Goal: Navigation & Orientation: Find specific page/section

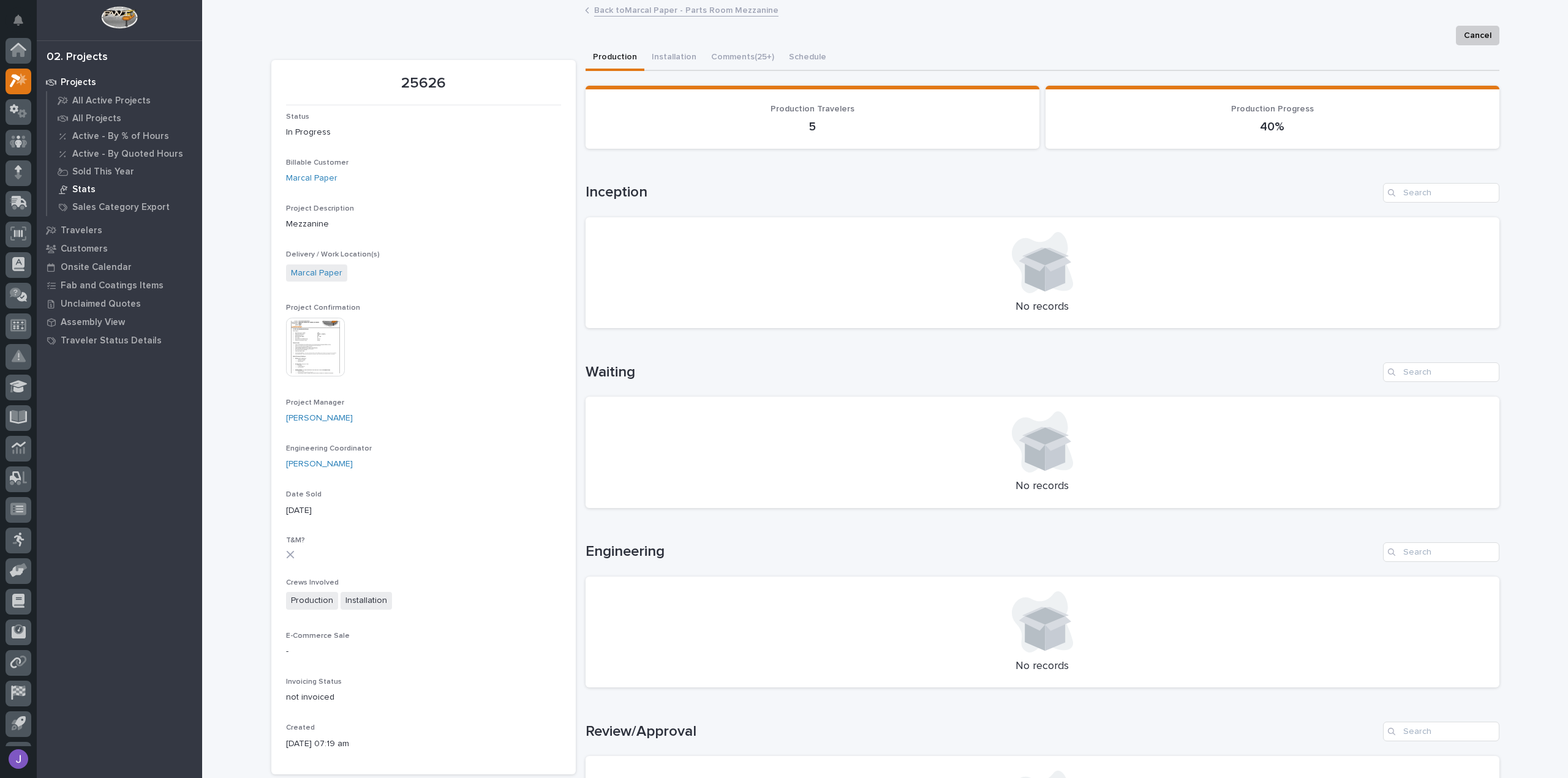
scroll to position [30, 0]
click at [12, 114] on icon at bounding box center [19, 111] width 18 height 12
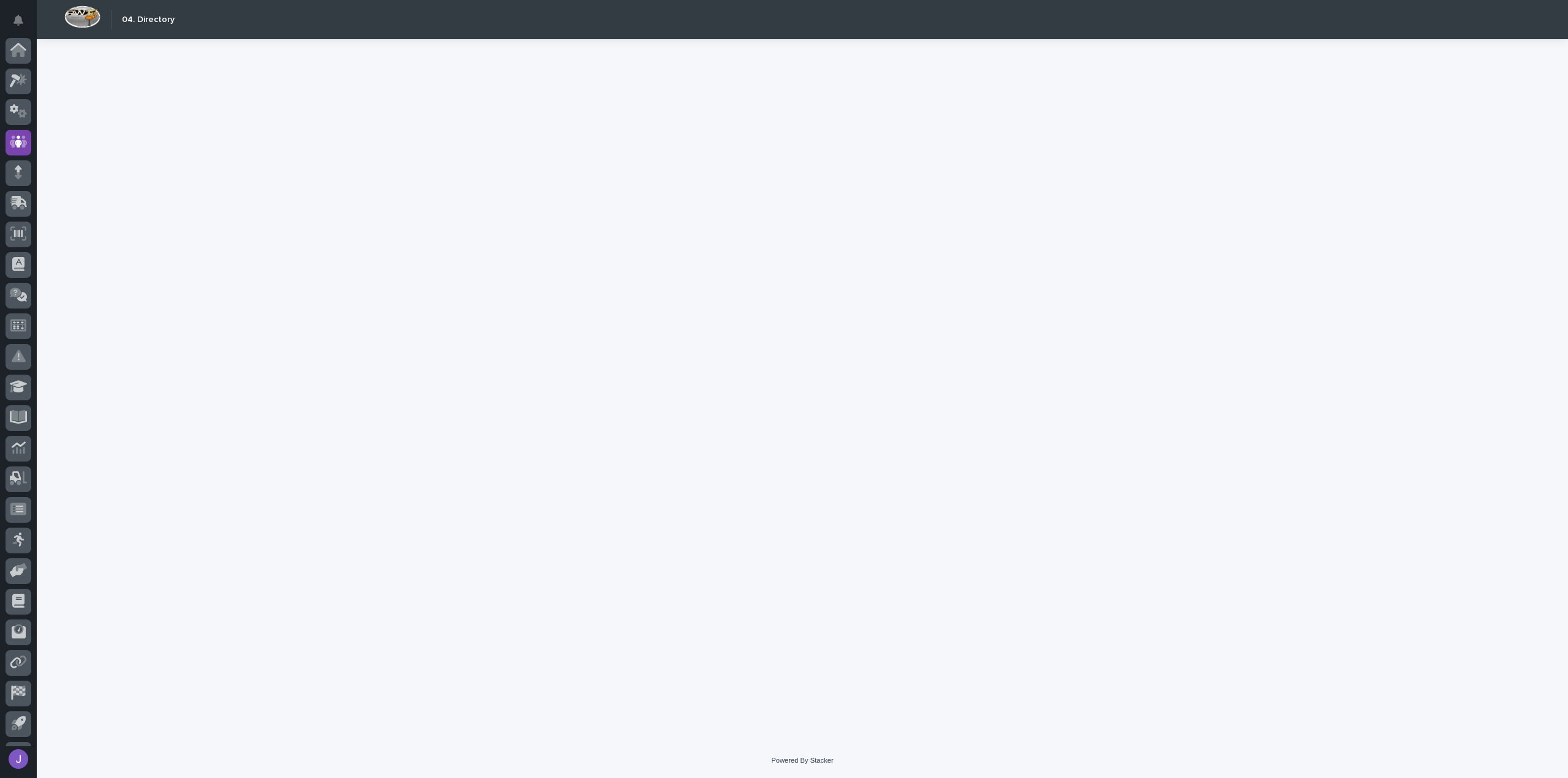
scroll to position [56, 0]
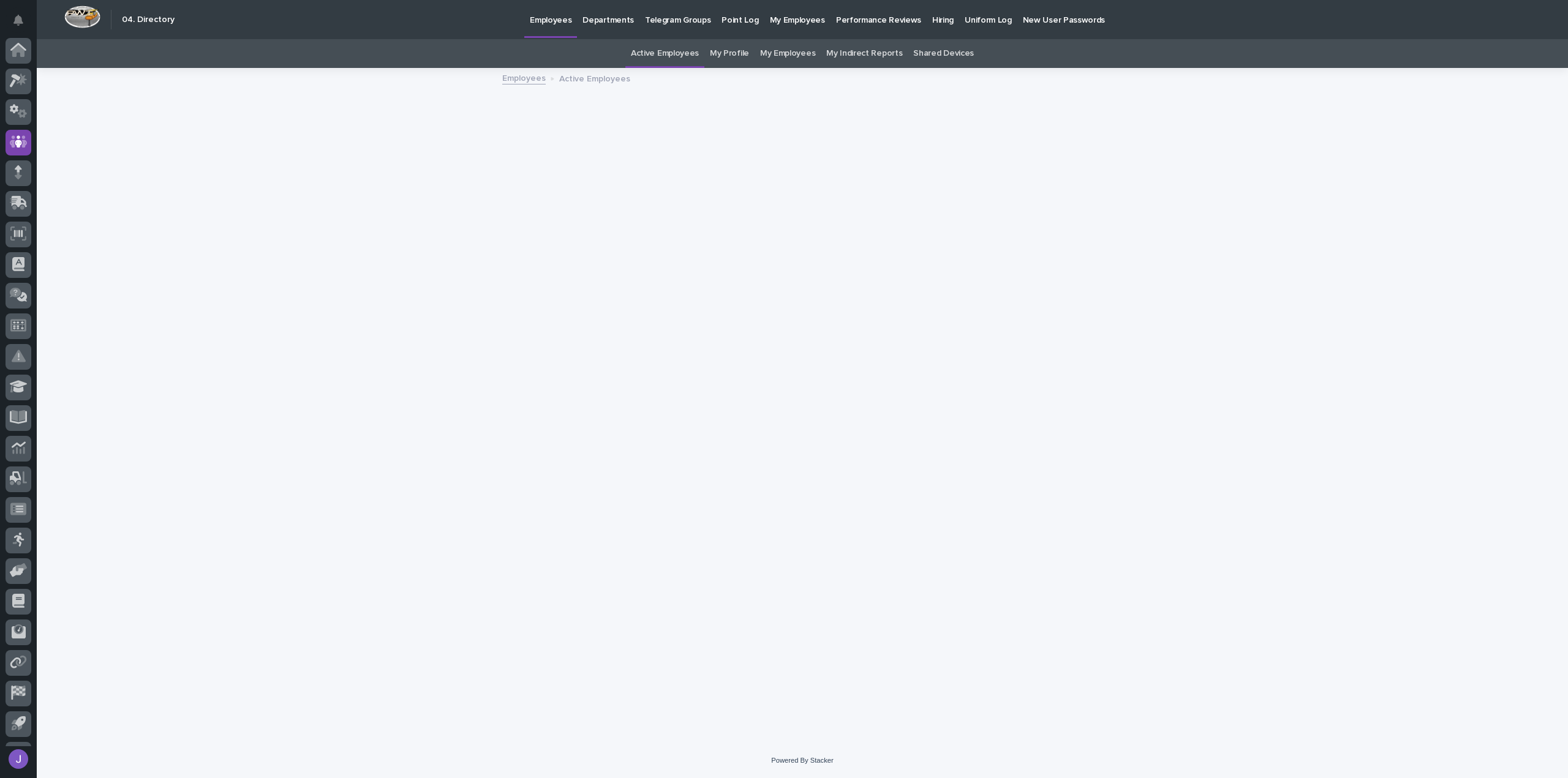
scroll to position [56, 0]
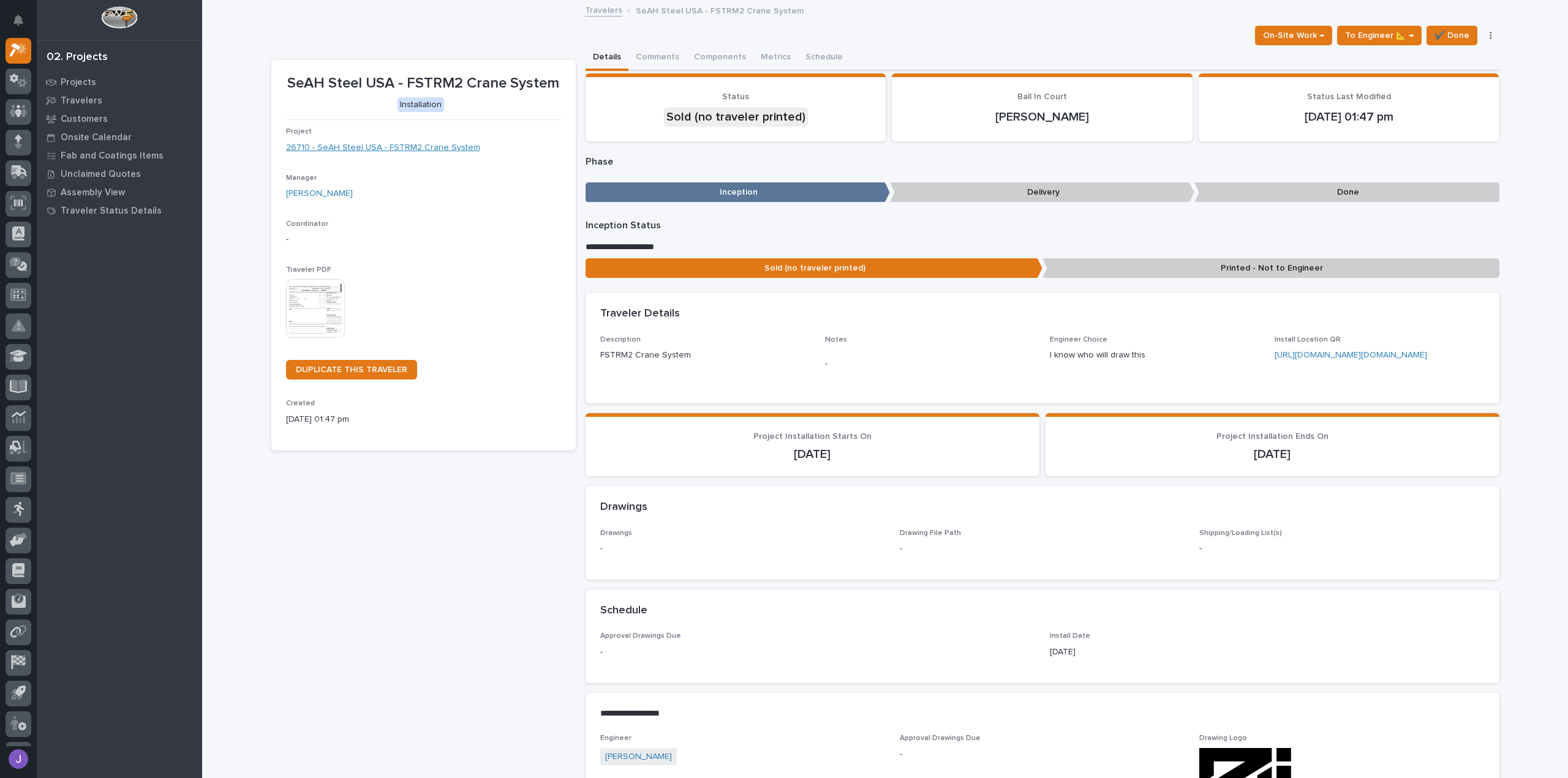
click at [434, 147] on link "26710 - SeAH Steel USA - FSTRM2 Crane System" at bounding box center [383, 148] width 194 height 13
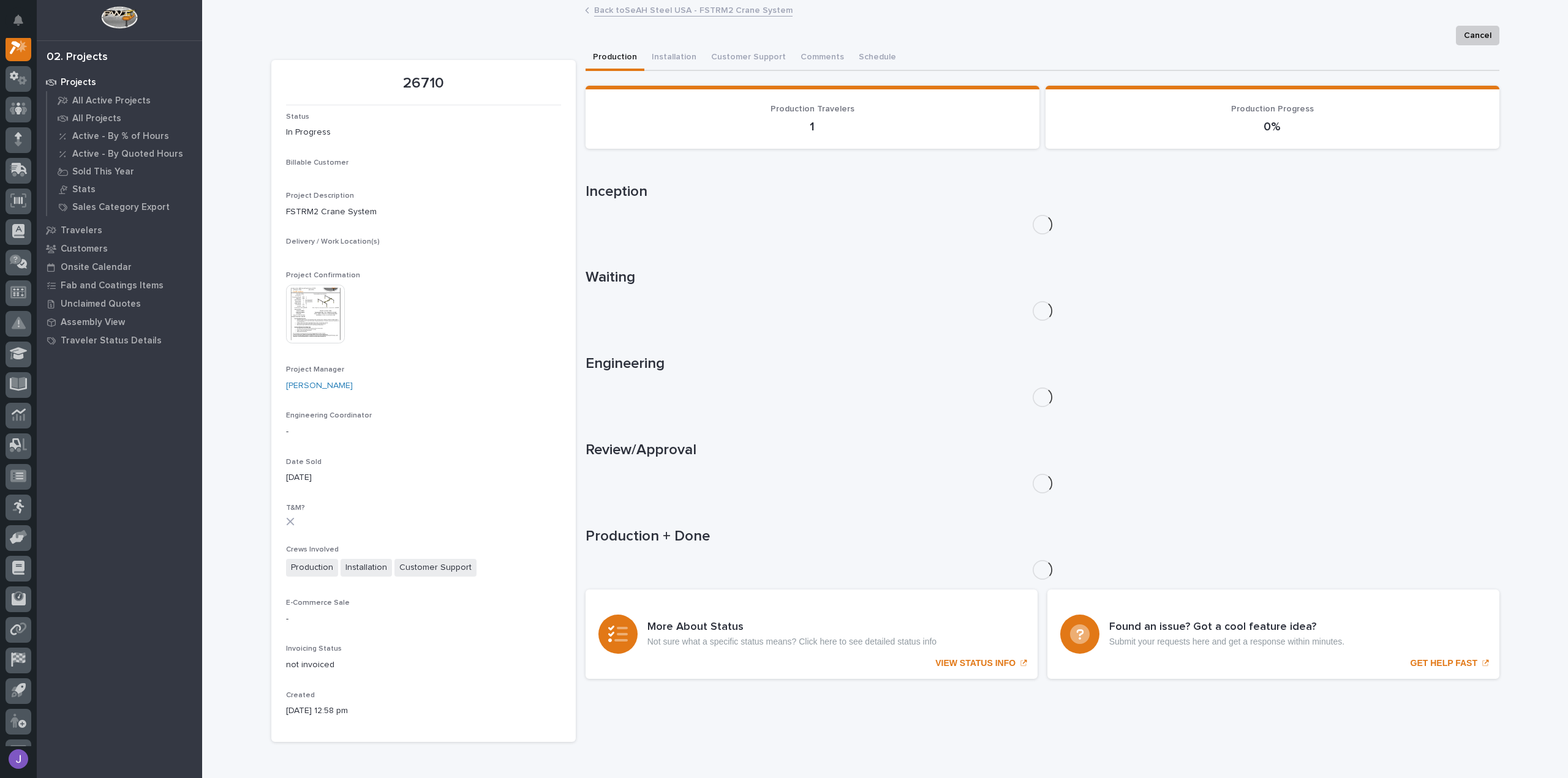
scroll to position [30, 0]
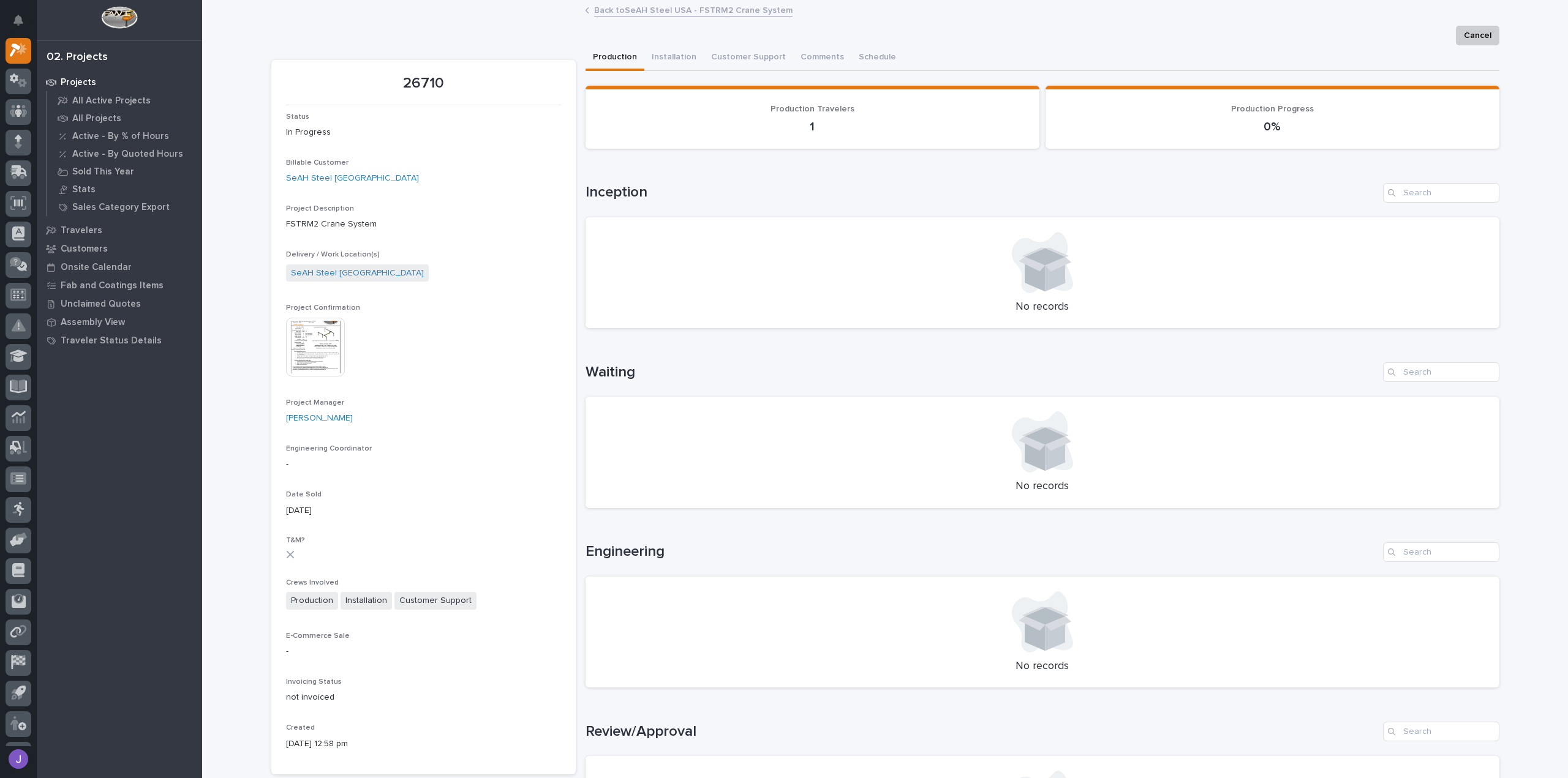
click at [311, 347] on img at bounding box center [315, 347] width 59 height 59
